Goal: Information Seeking & Learning: Learn about a topic

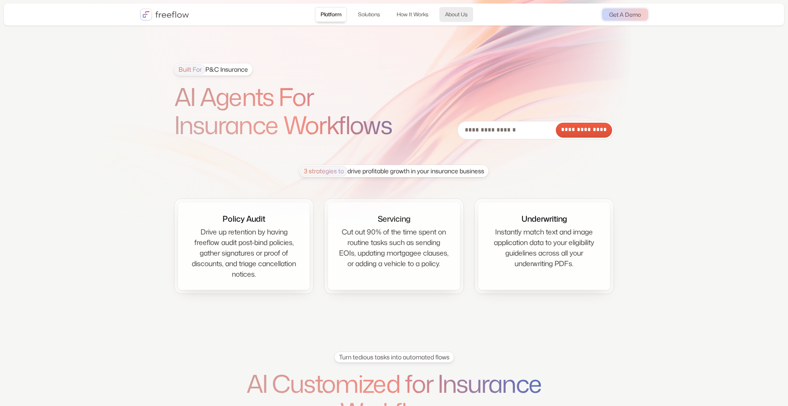
click at [459, 14] on link "About Us" at bounding box center [456, 14] width 34 height 15
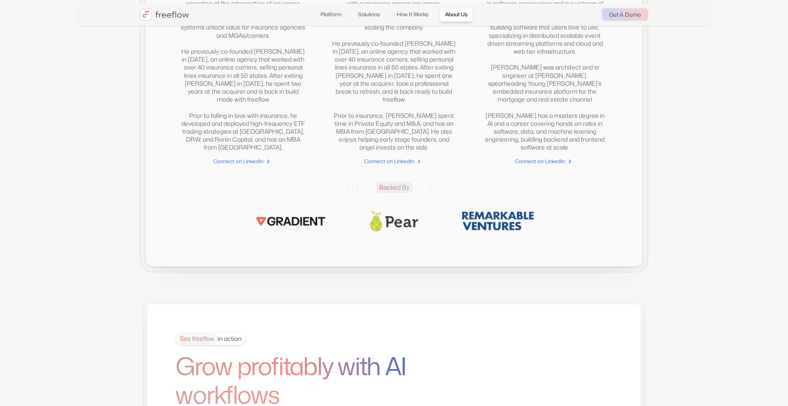
scroll to position [2129, 0]
drag, startPoint x: 249, startPoint y: 230, endPoint x: 557, endPoint y: 236, distance: 307.7
copy div
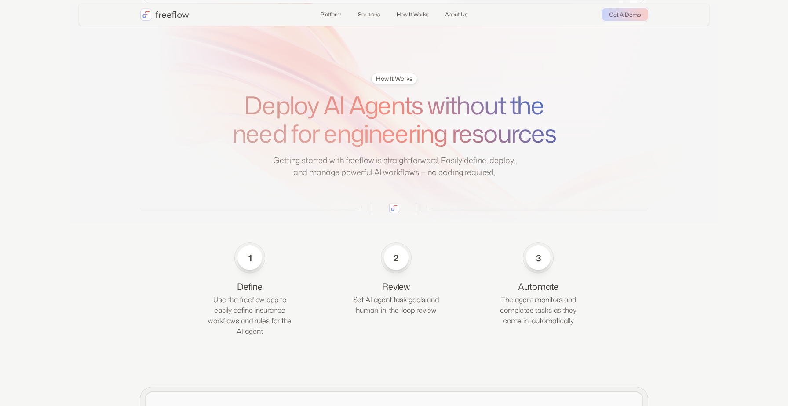
scroll to position [0, 0]
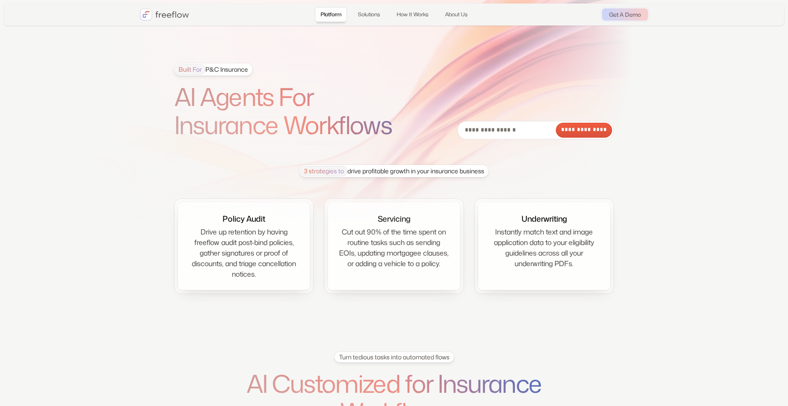
click at [343, 49] on section "**********" at bounding box center [394, 166] width 788 height 333
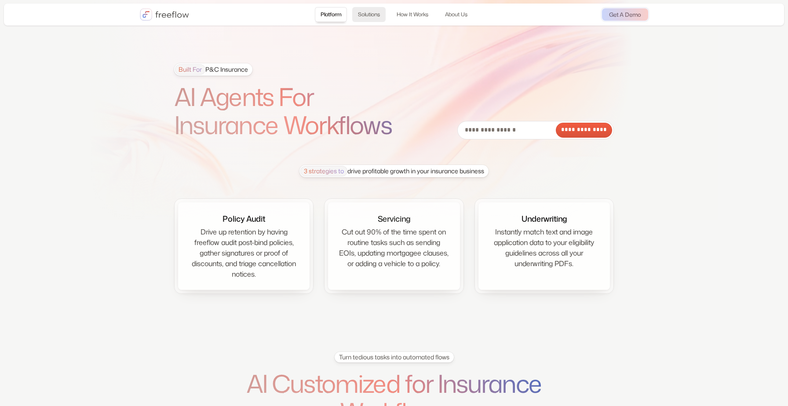
click at [374, 12] on link "Solutions" at bounding box center [368, 14] width 33 height 15
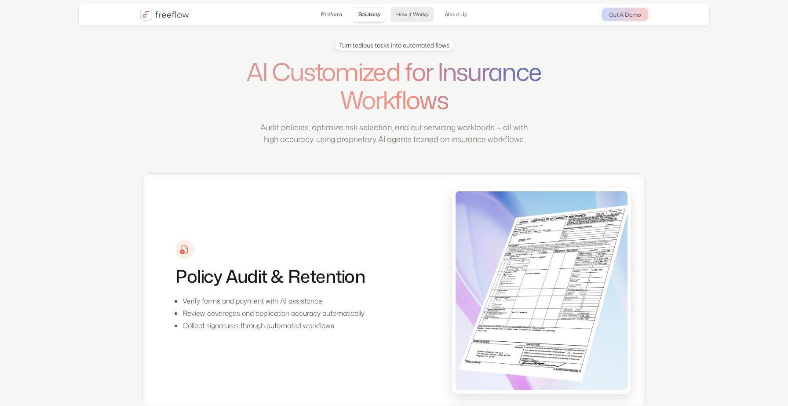
click at [402, 13] on link "How It Works" at bounding box center [411, 14] width 43 height 15
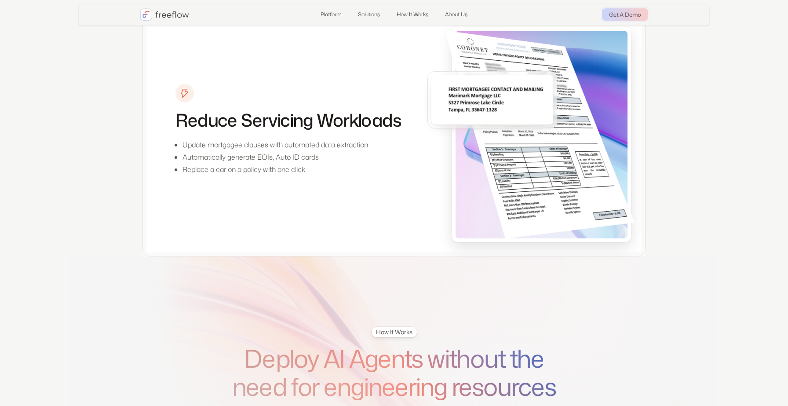
scroll to position [1369, 0]
